Goal: Task Accomplishment & Management: Use online tool/utility

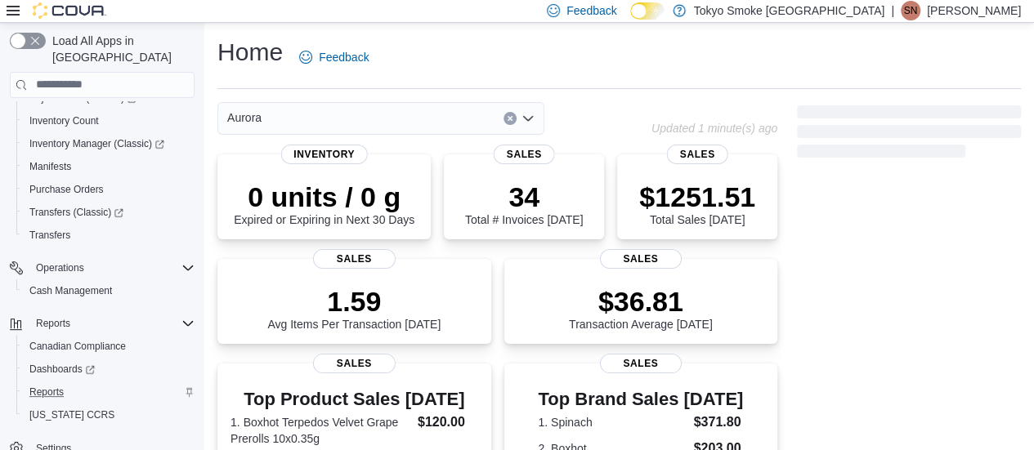
scroll to position [327, 0]
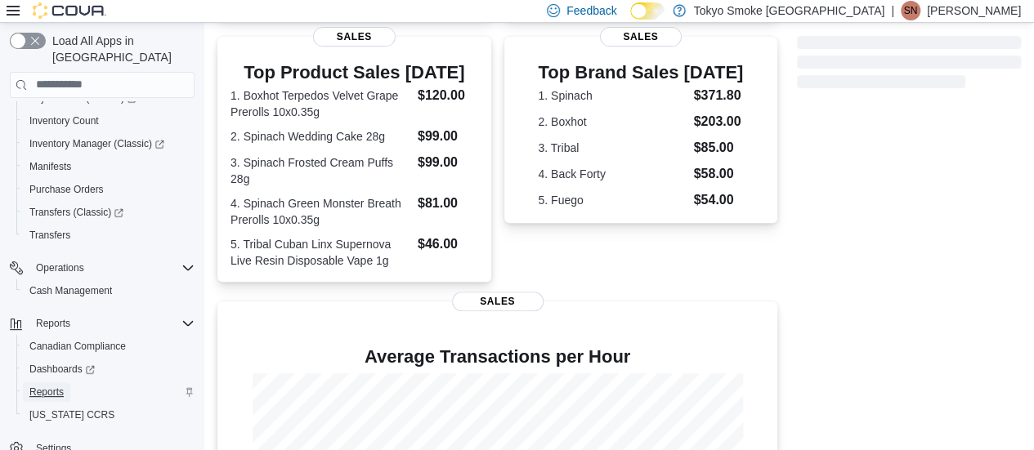
click at [56, 386] on span "Reports" at bounding box center [46, 392] width 34 height 13
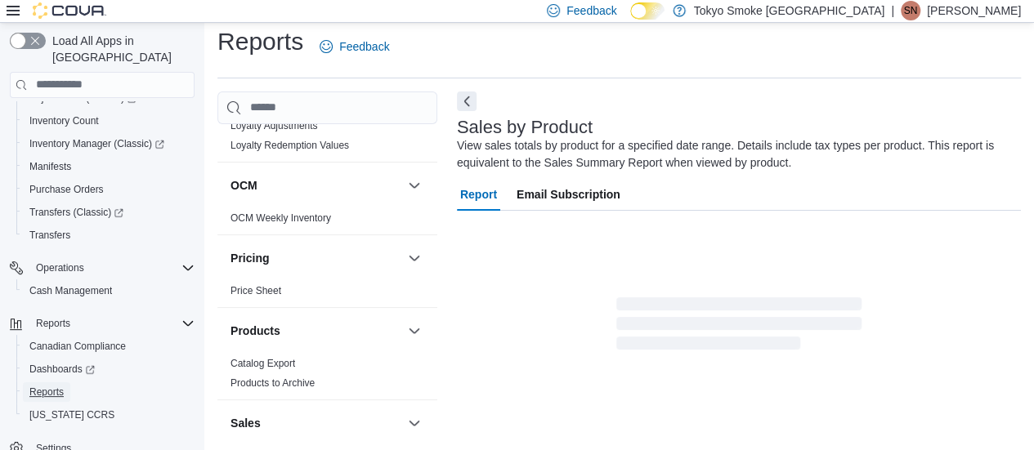
scroll to position [1179, 0]
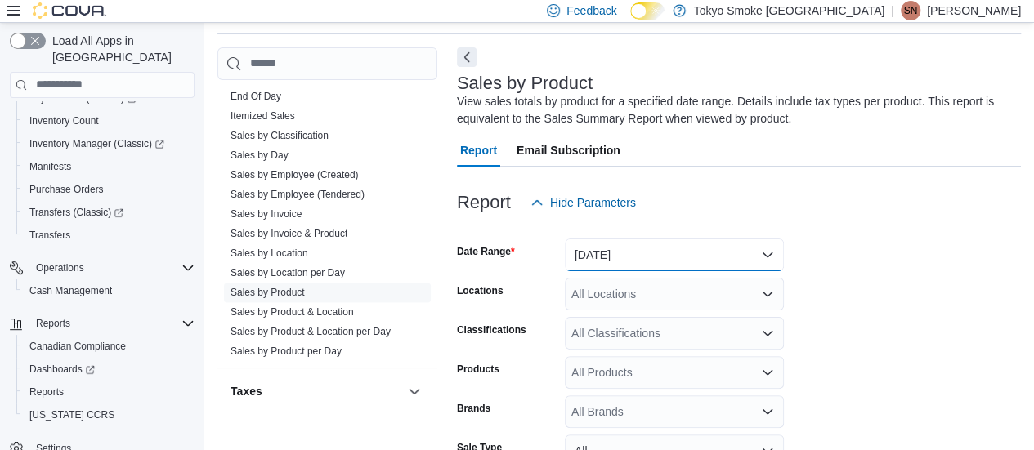
click at [598, 253] on button "[DATE]" at bounding box center [674, 255] width 219 height 33
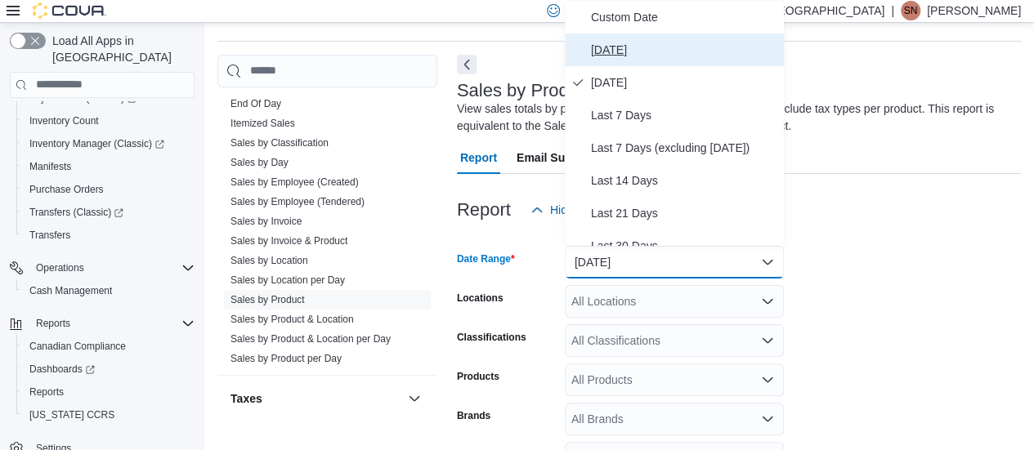
click at [604, 51] on span "[DATE]" at bounding box center [684, 50] width 186 height 20
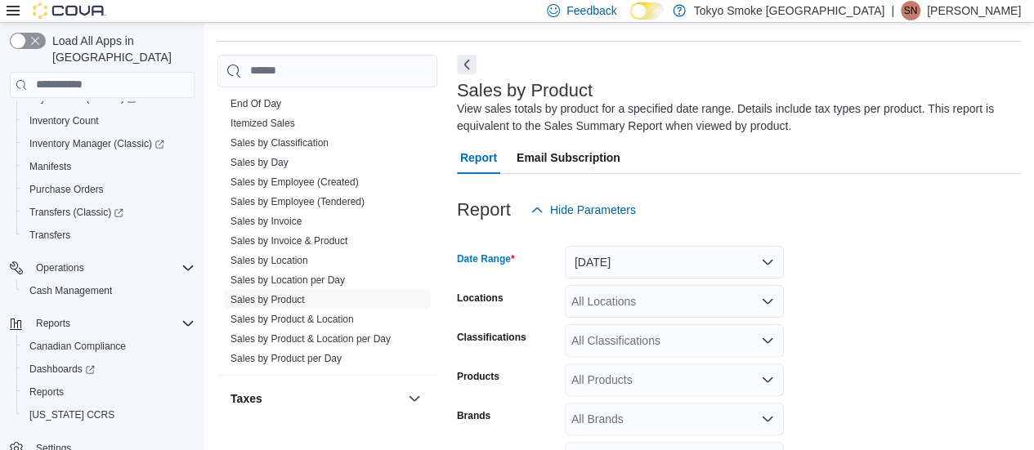
click at [628, 290] on div "All Locations" at bounding box center [674, 301] width 219 height 33
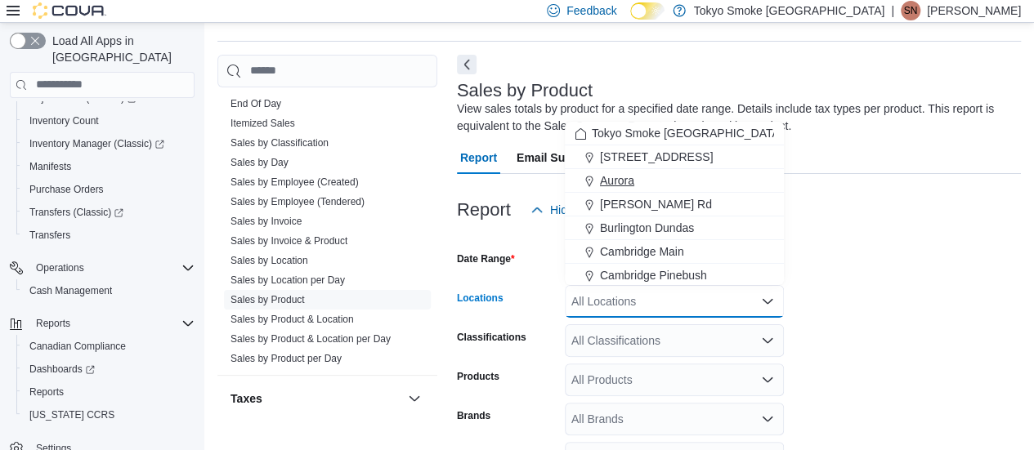
click at [638, 173] on div "Aurora" at bounding box center [674, 180] width 199 height 16
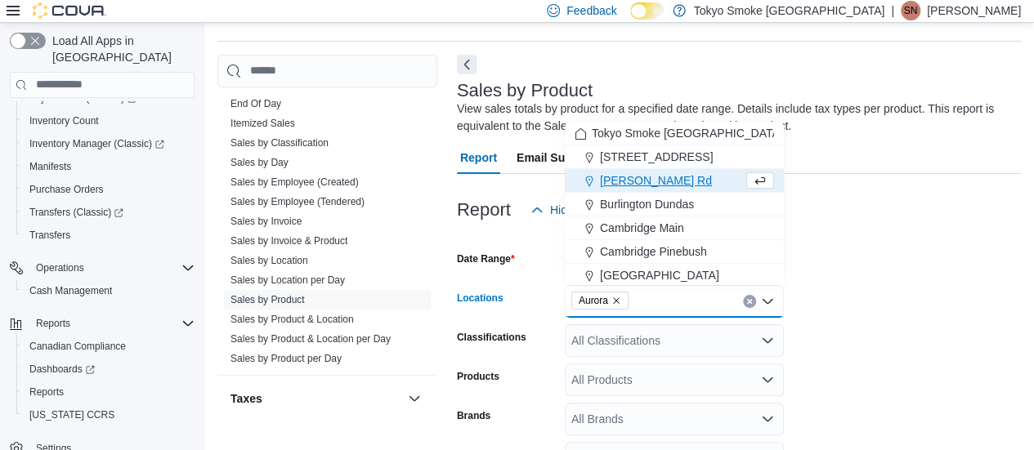
click at [912, 284] on form "Date Range [DATE] Locations [GEOGRAPHIC_DATA] Combo box. Selected. [GEOGRAPHIC_…" at bounding box center [739, 412] width 564 height 373
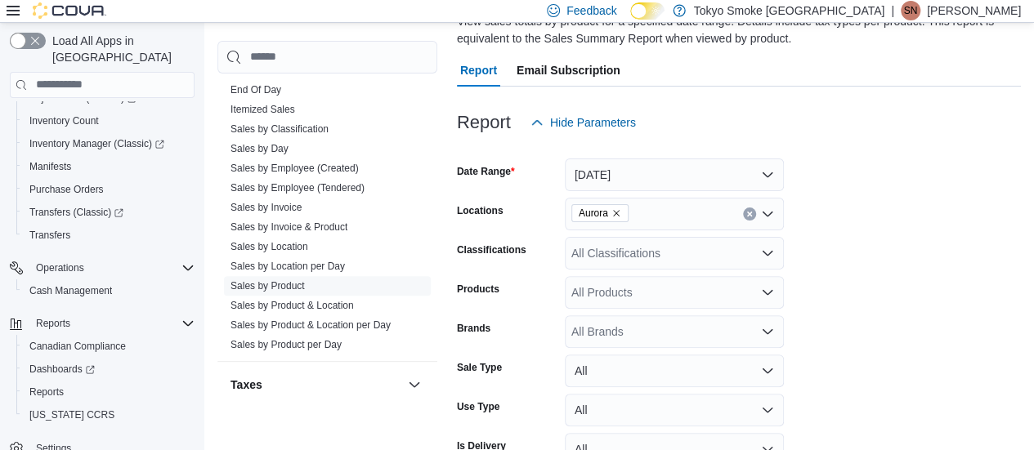
scroll to position [228, 0]
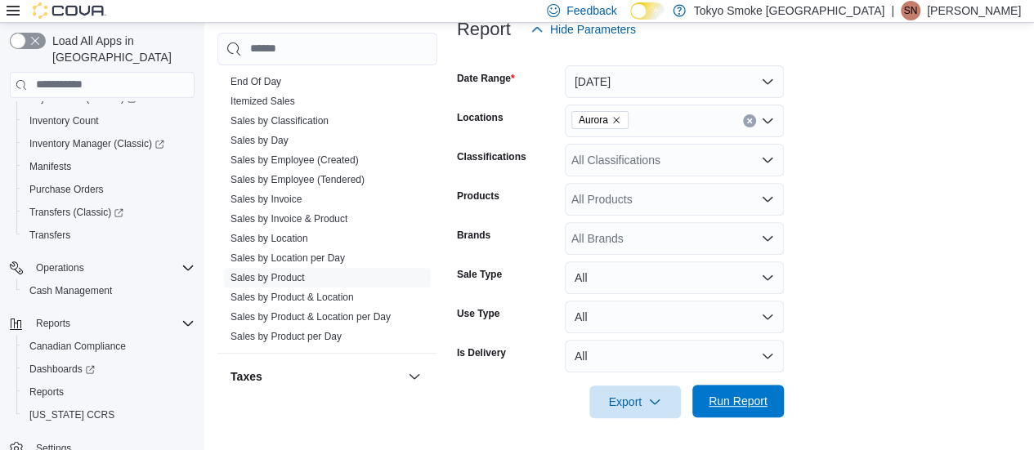
click at [746, 397] on span "Run Report" at bounding box center [738, 401] width 59 height 16
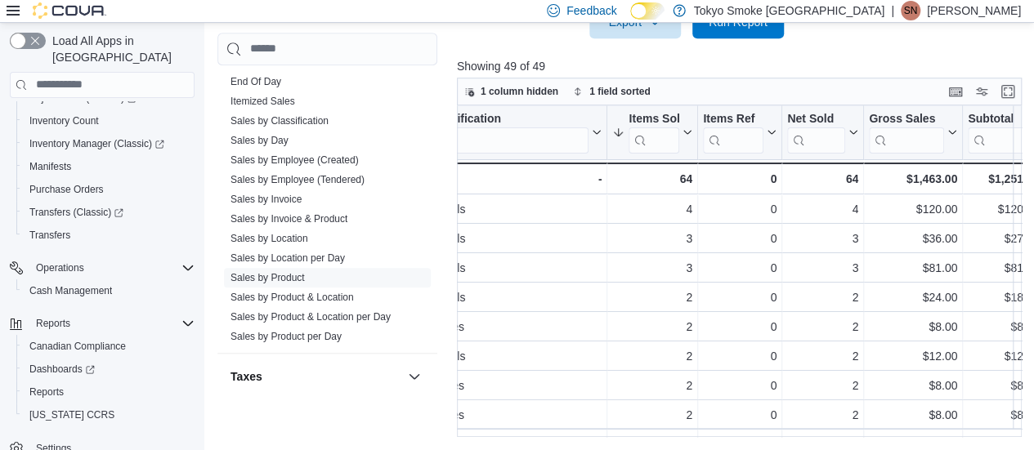
scroll to position [0, 333]
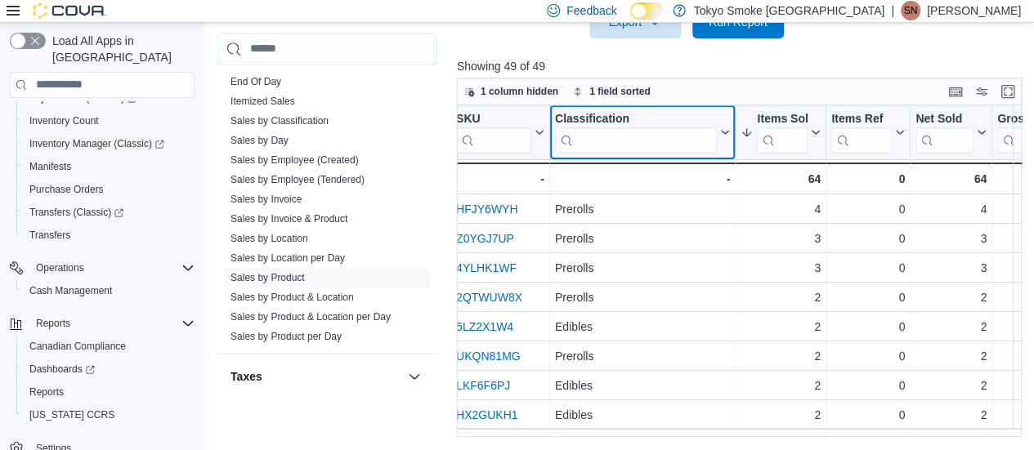
click at [592, 133] on input "search" at bounding box center [636, 140] width 163 height 26
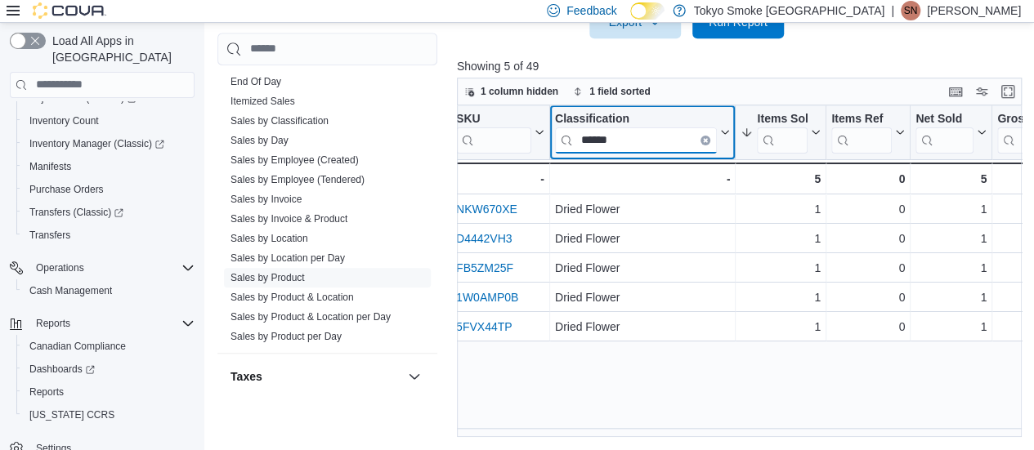
type input "******"
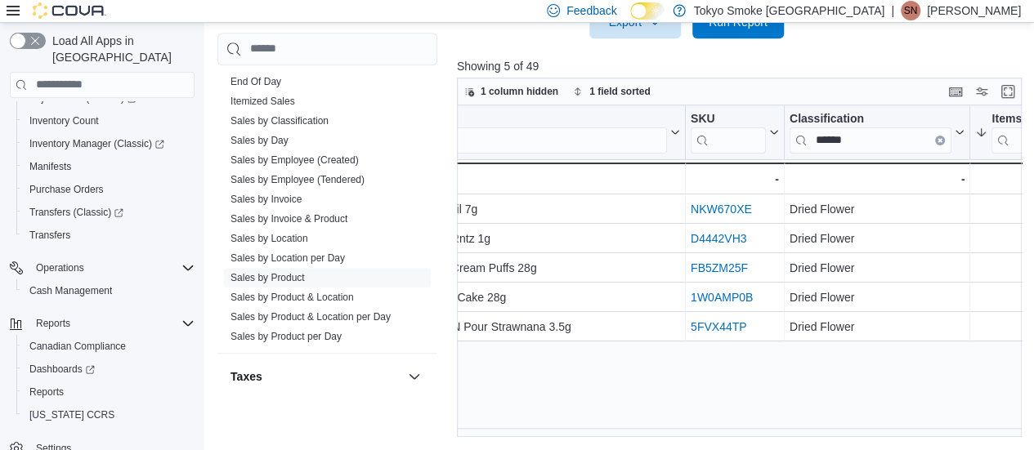
scroll to position [0, 0]
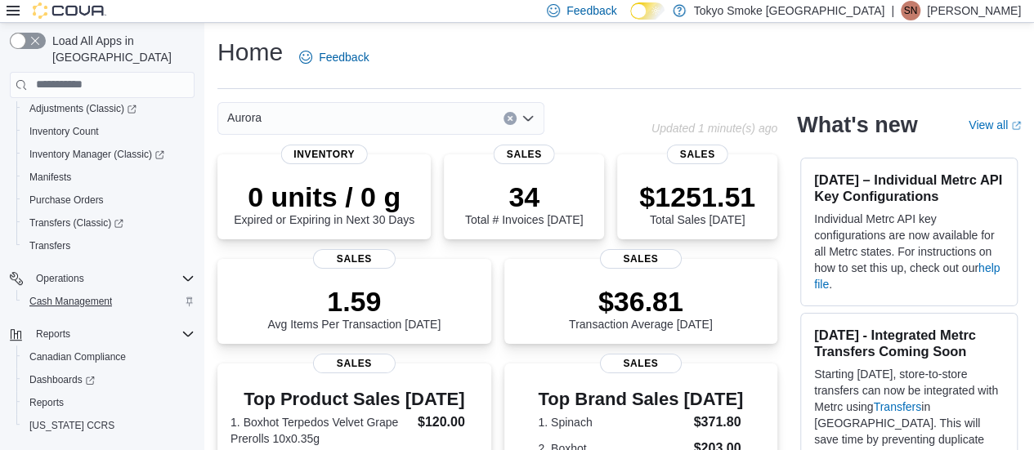
scroll to position [245, 0]
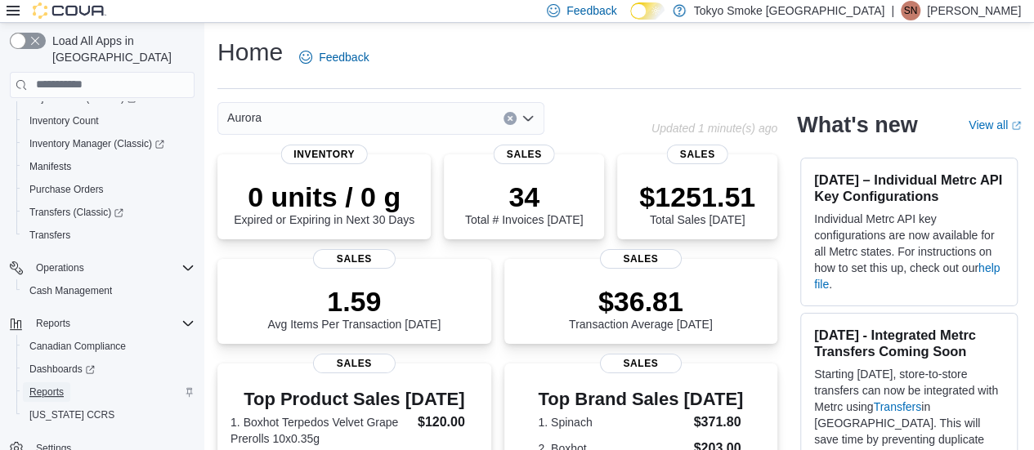
click at [53, 386] on span "Reports" at bounding box center [46, 392] width 34 height 13
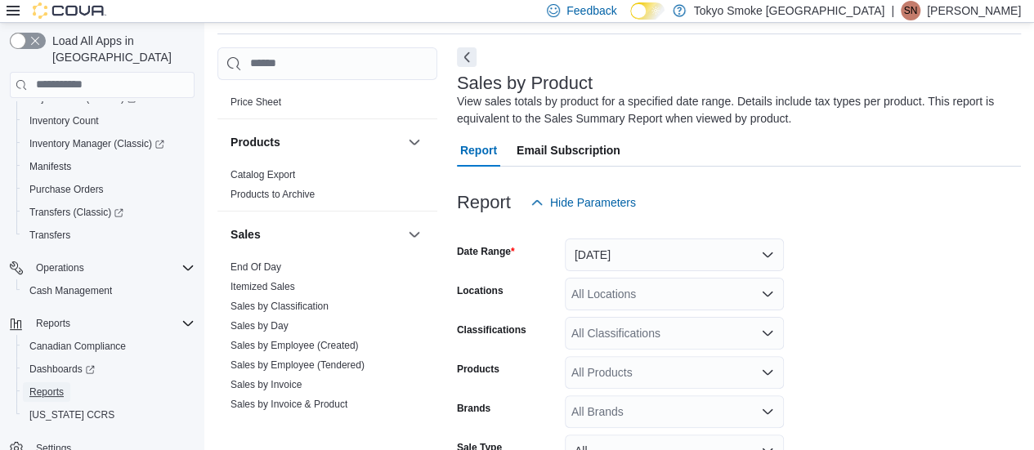
scroll to position [1226, 0]
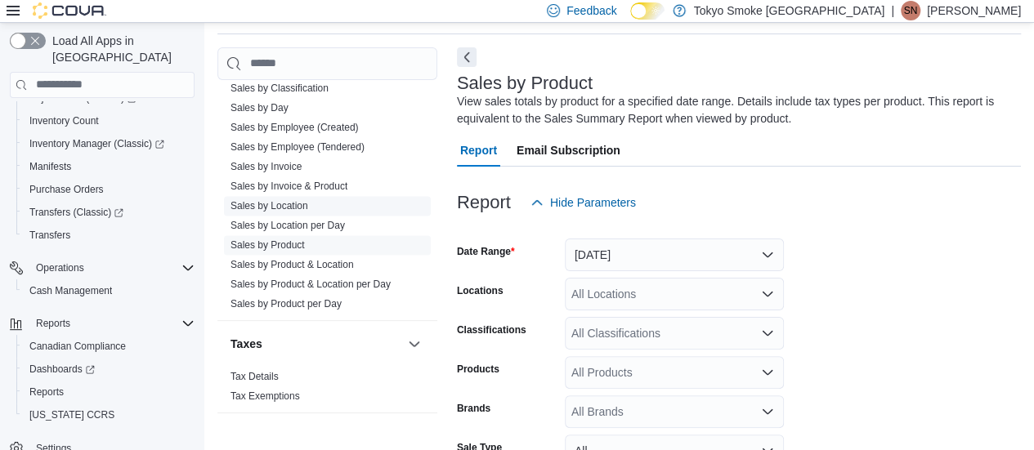
click at [291, 206] on link "Sales by Location" at bounding box center [270, 205] width 78 height 11
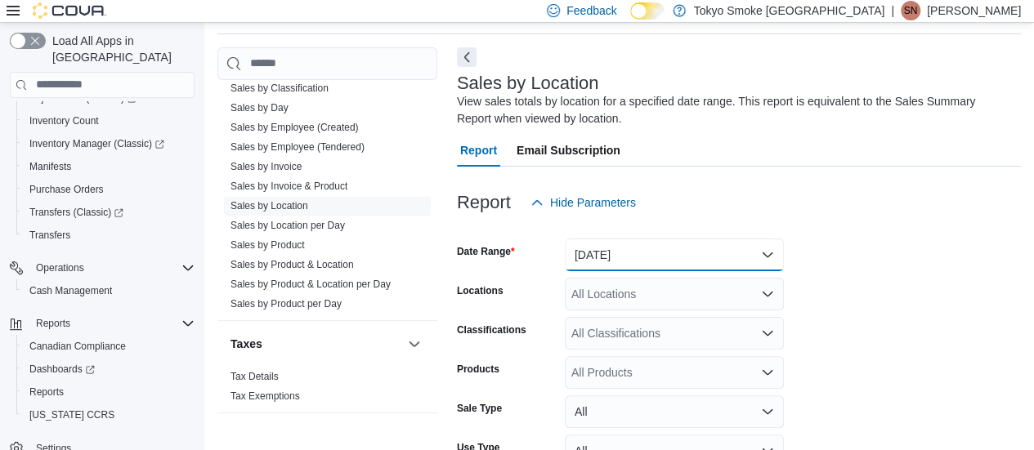
click at [675, 248] on button "Yesterday" at bounding box center [674, 255] width 219 height 33
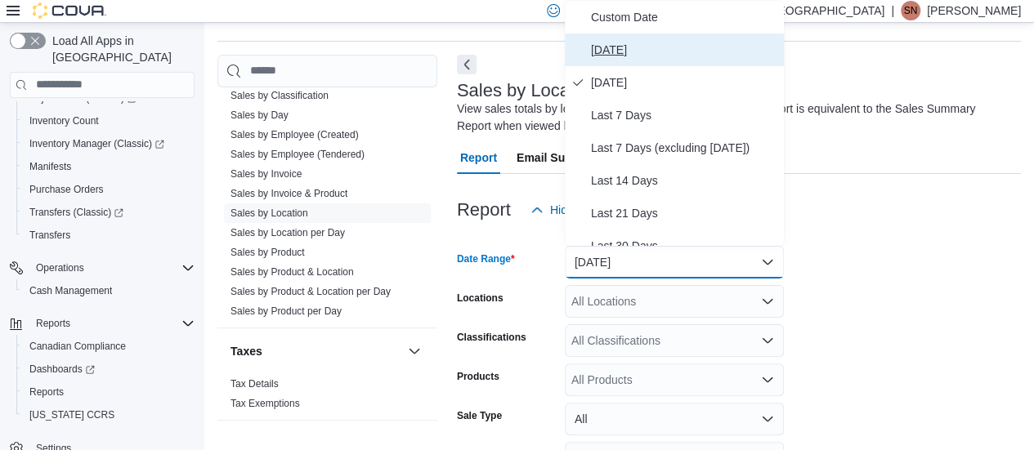
click at [658, 51] on span "[DATE]" at bounding box center [684, 50] width 186 height 20
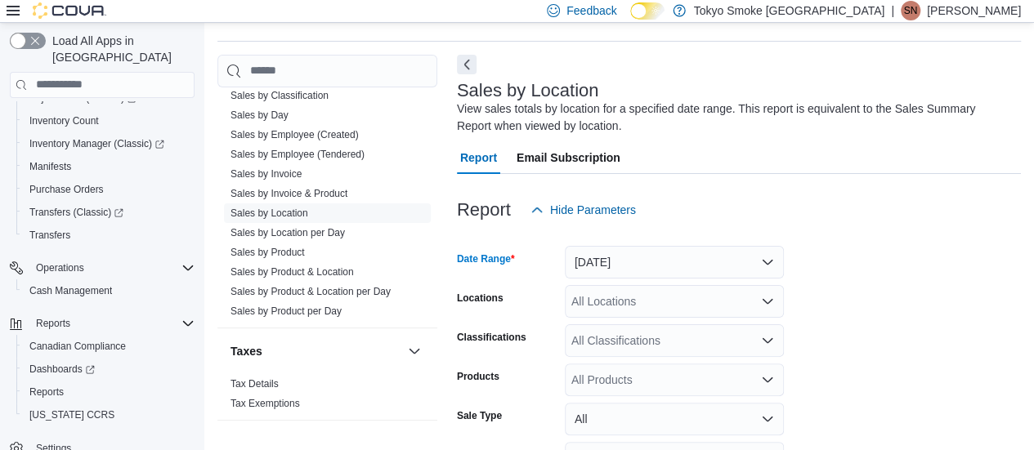
click at [646, 302] on div "All Locations" at bounding box center [674, 301] width 219 height 33
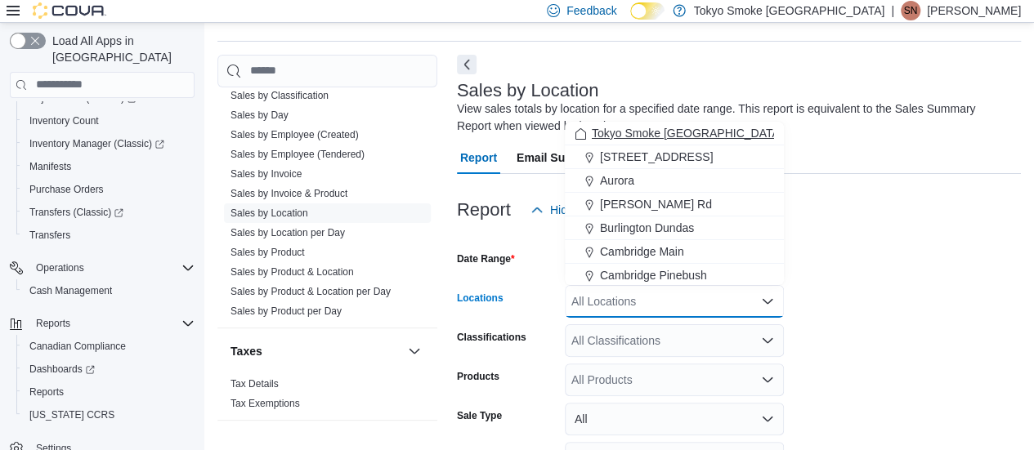
click at [637, 137] on span "Tokyo Smoke [GEOGRAPHIC_DATA]" at bounding box center [687, 133] width 191 height 16
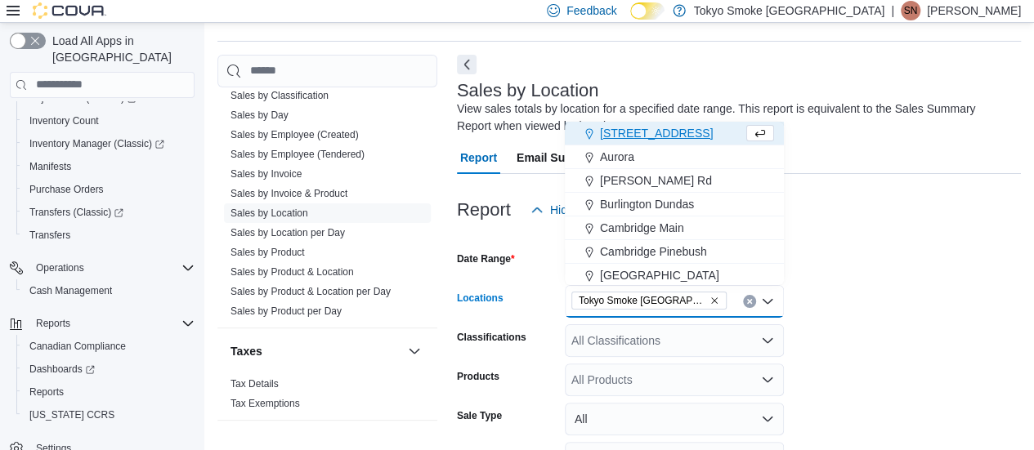
click at [914, 236] on div at bounding box center [739, 236] width 564 height 20
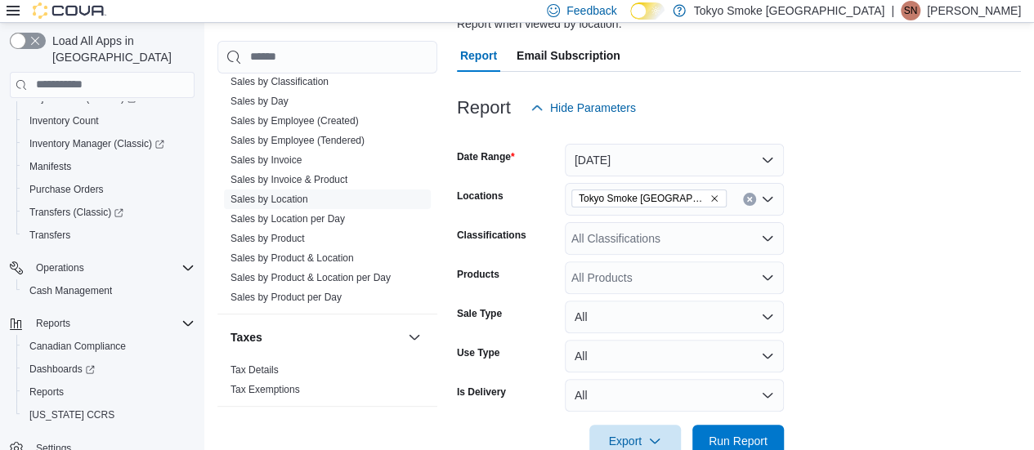
scroll to position [189, 0]
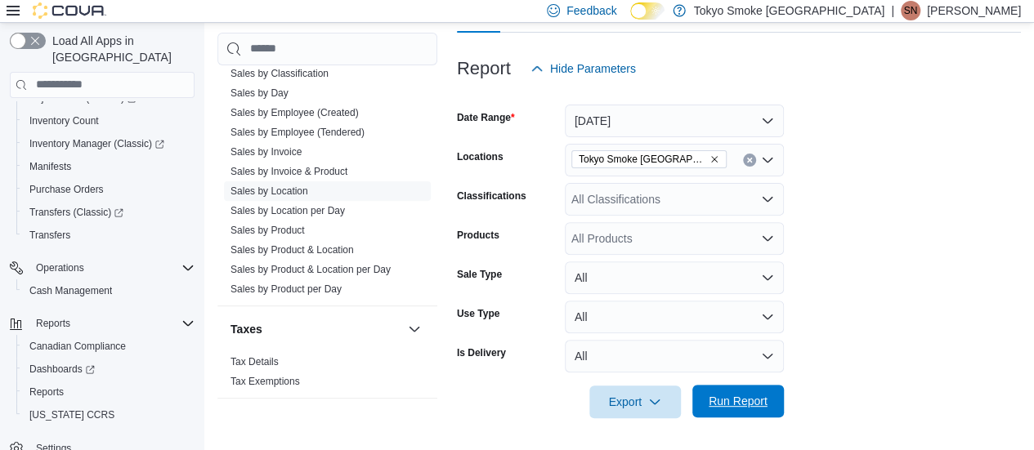
click at [738, 398] on span "Run Report" at bounding box center [738, 401] width 59 height 16
